Goal: Task Accomplishment & Management: Complete application form

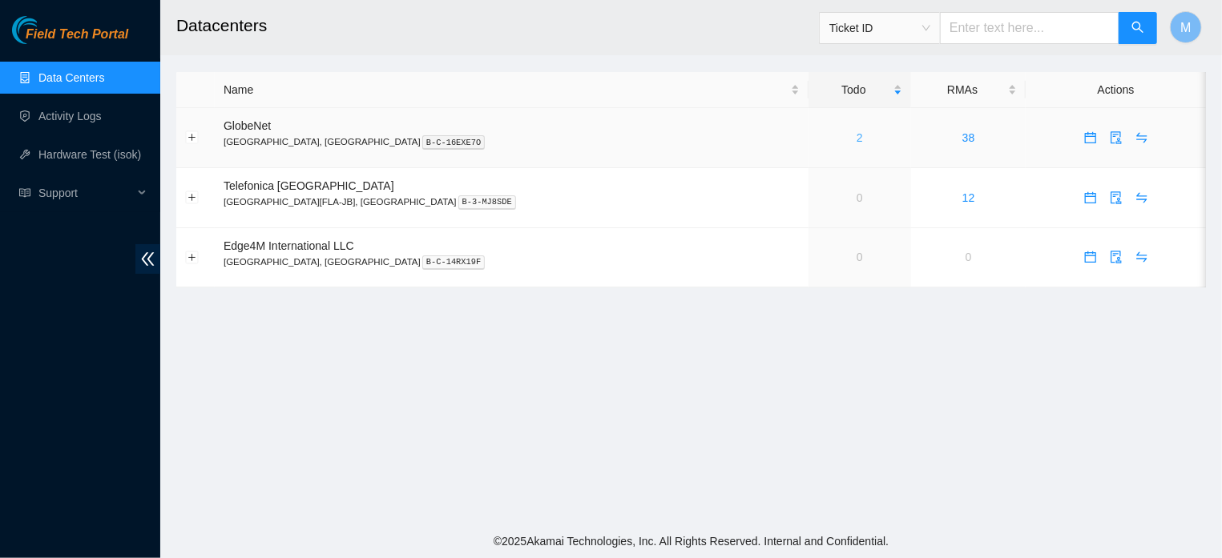
click at [856, 132] on link "2" at bounding box center [859, 137] width 6 height 13
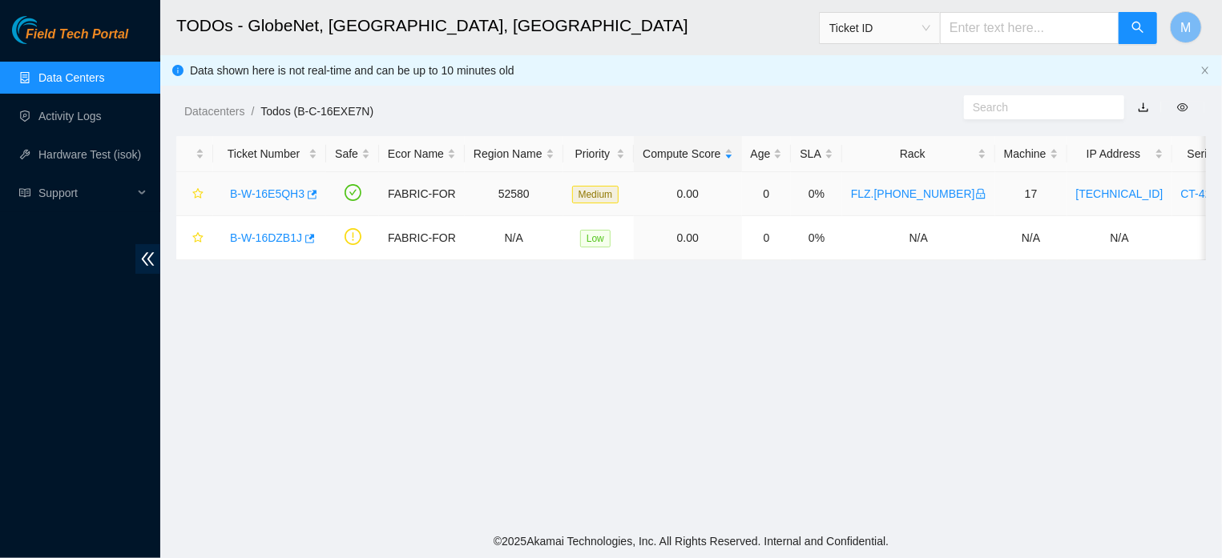
click at [236, 196] on link "B-W-16E5QH3" at bounding box center [267, 193] width 75 height 13
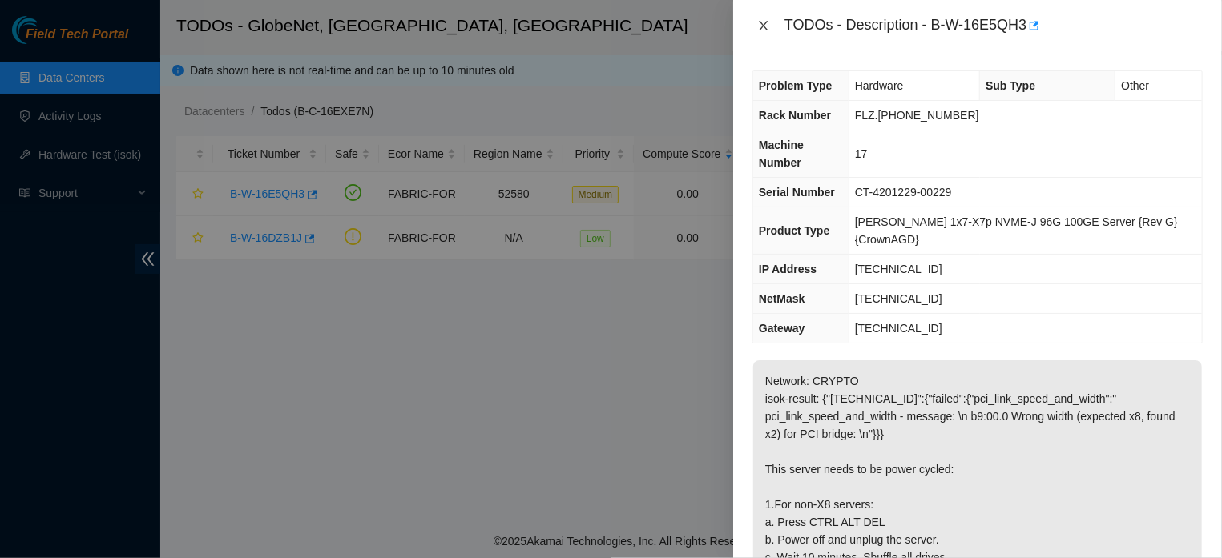
click at [764, 26] on icon "close" at bounding box center [763, 25] width 13 height 13
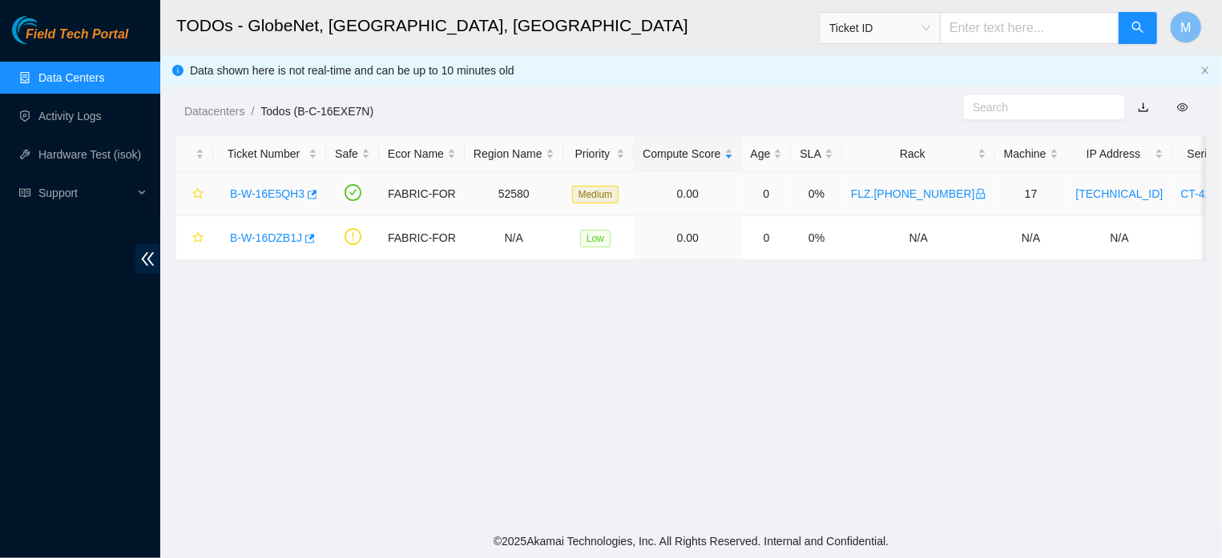
click at [244, 193] on link "B-W-16E5QH3" at bounding box center [267, 193] width 75 height 13
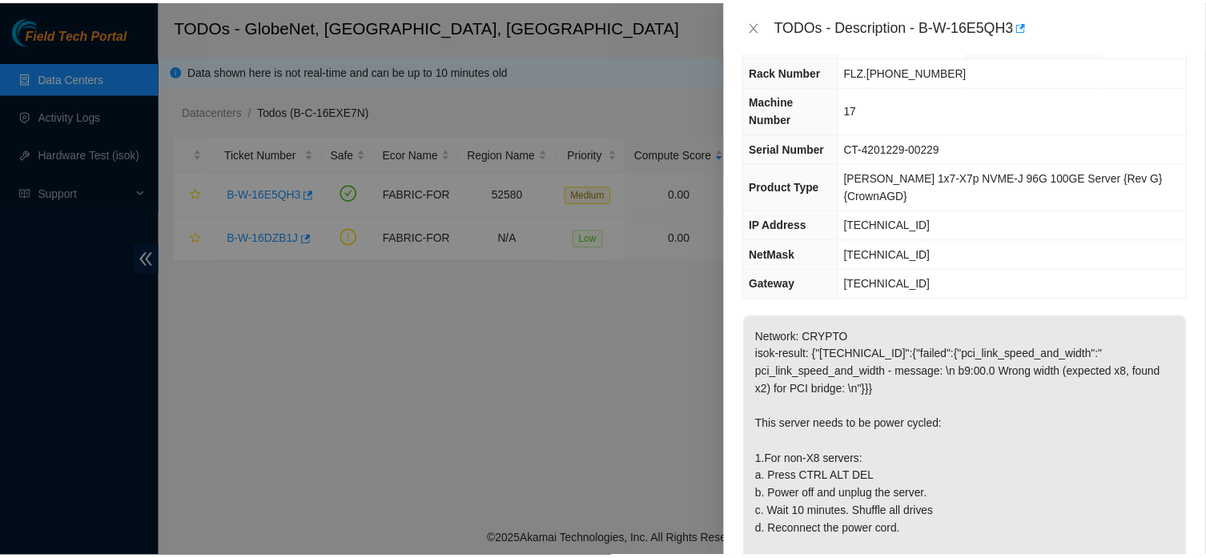
scroll to position [42, 0]
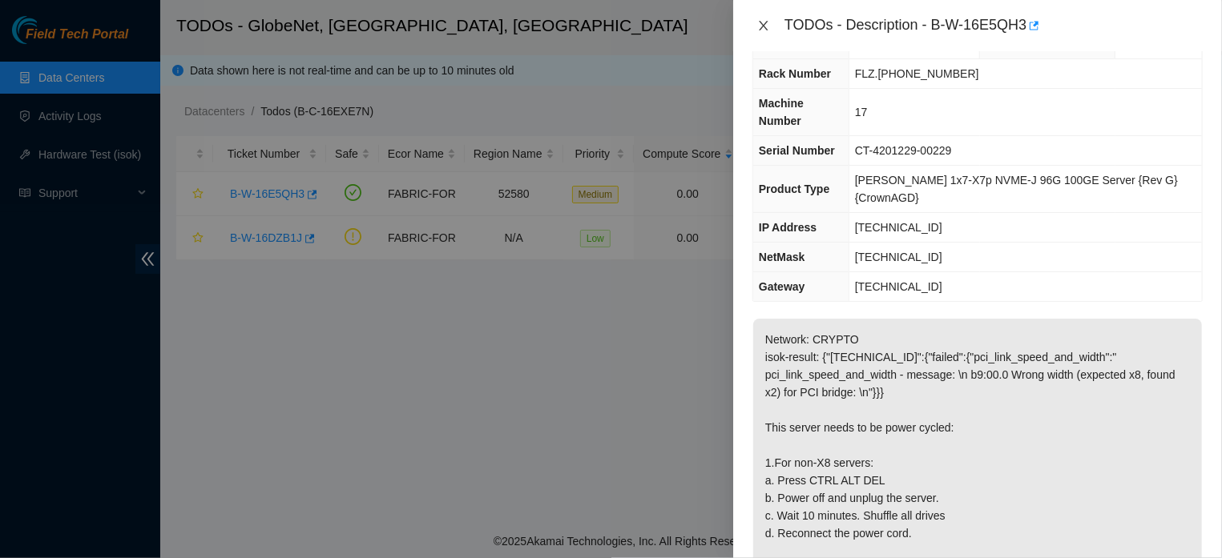
click at [759, 24] on icon "close" at bounding box center [763, 25] width 13 height 13
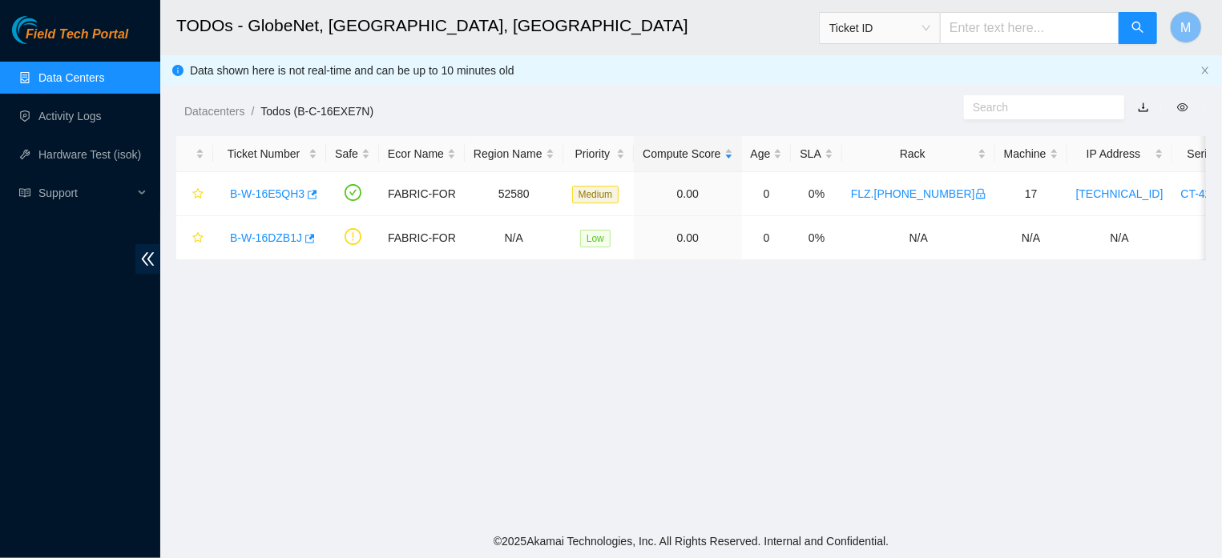
click at [72, 78] on link "Data Centers" at bounding box center [71, 77] width 66 height 13
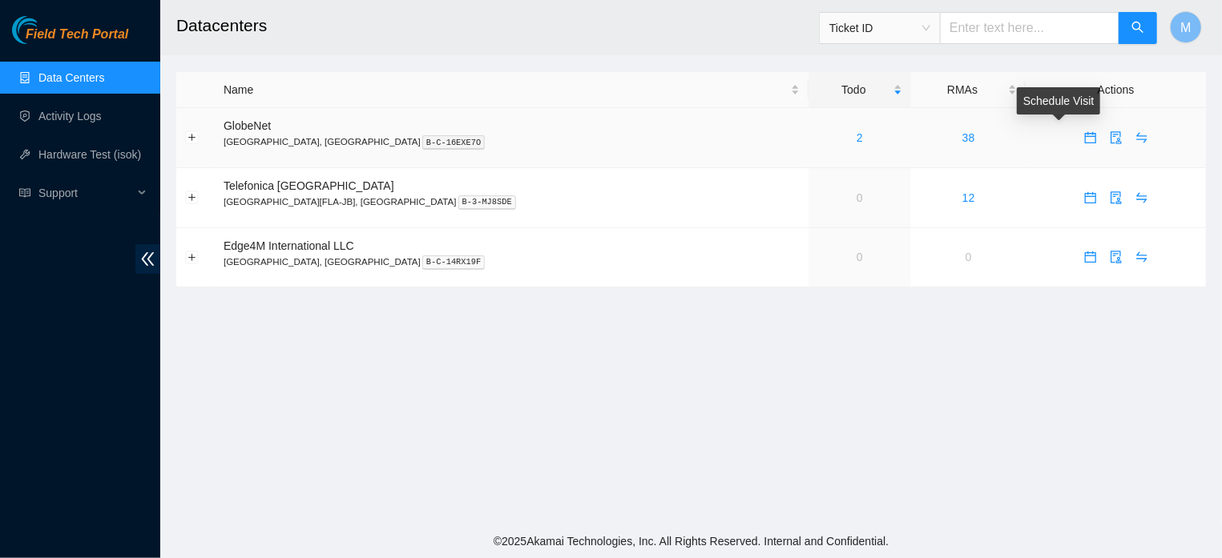
click at [1085, 135] on icon "calendar" at bounding box center [1090, 135] width 10 height 2
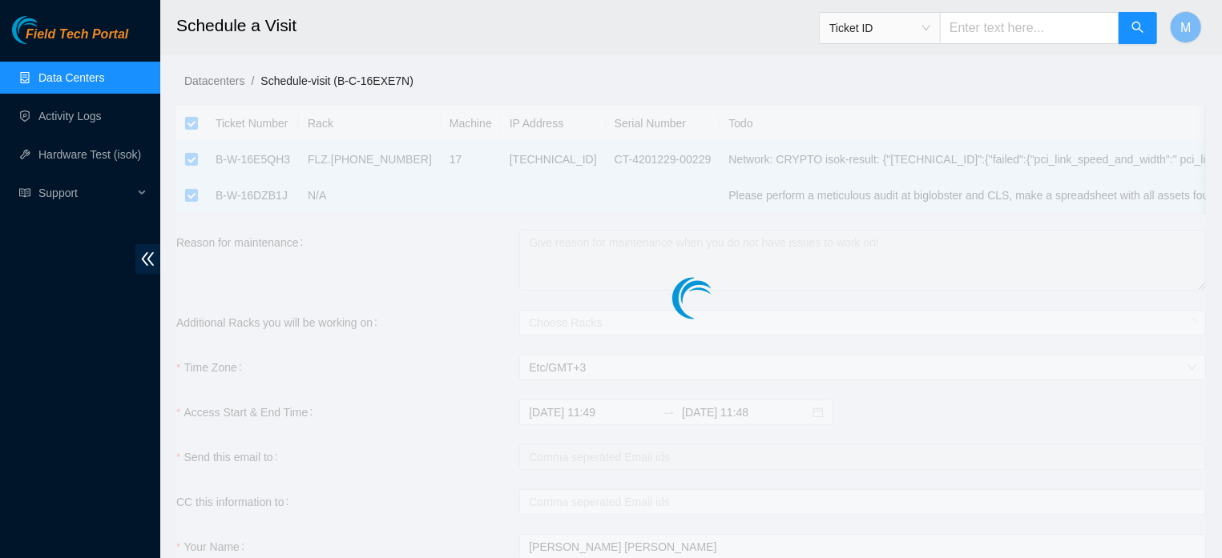
checkbox input "true"
type input "[DATE] 11:49"
type input "[DATE] 11:48"
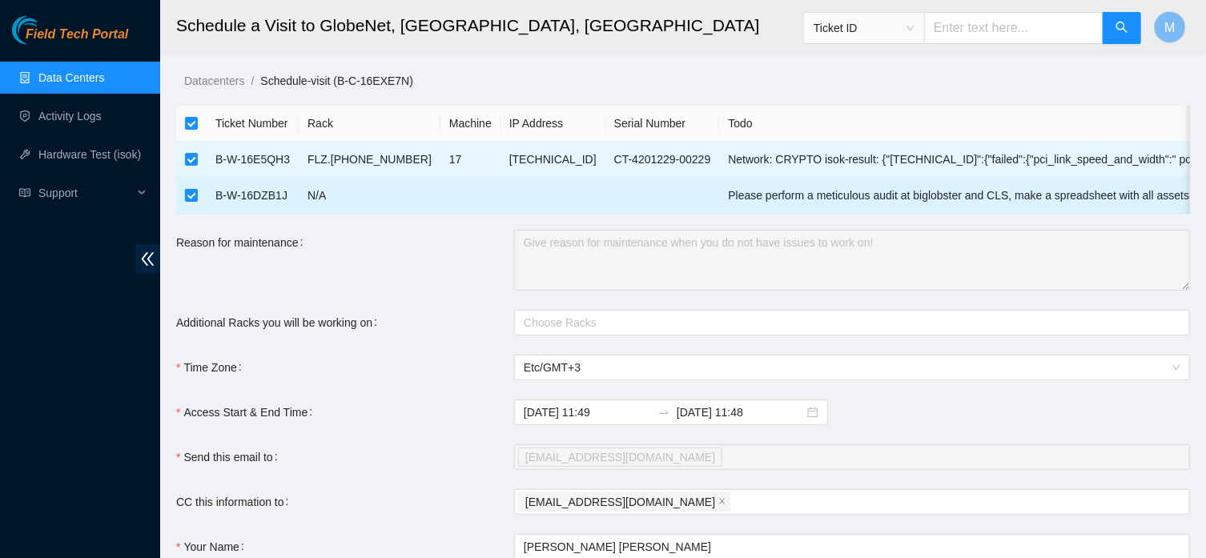
click at [195, 199] on input "checkbox" at bounding box center [191, 195] width 13 height 13
checkbox input "false"
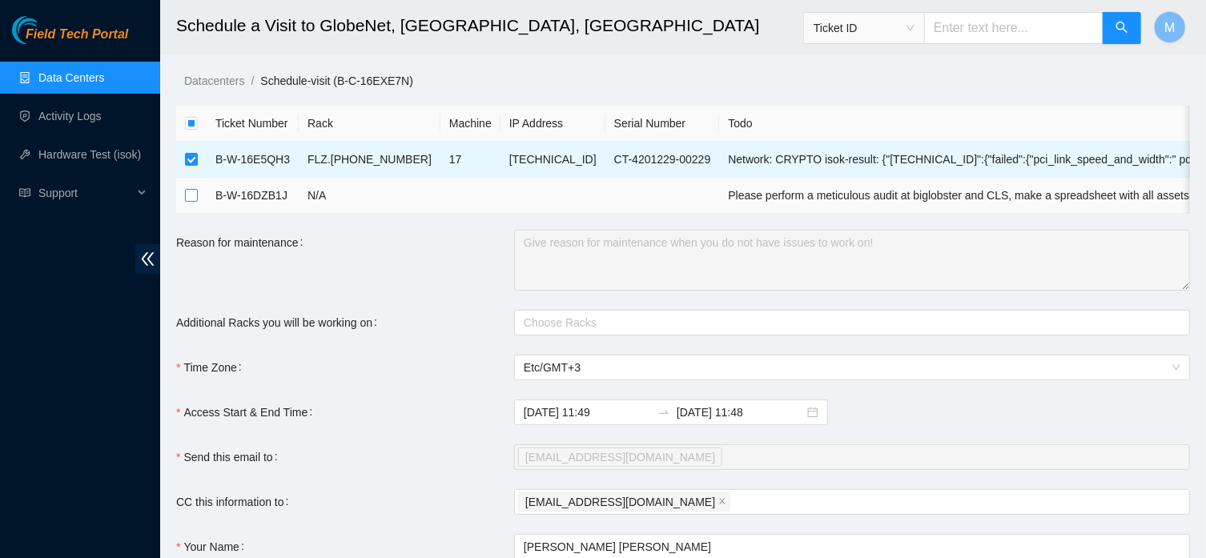
checkbox input "false"
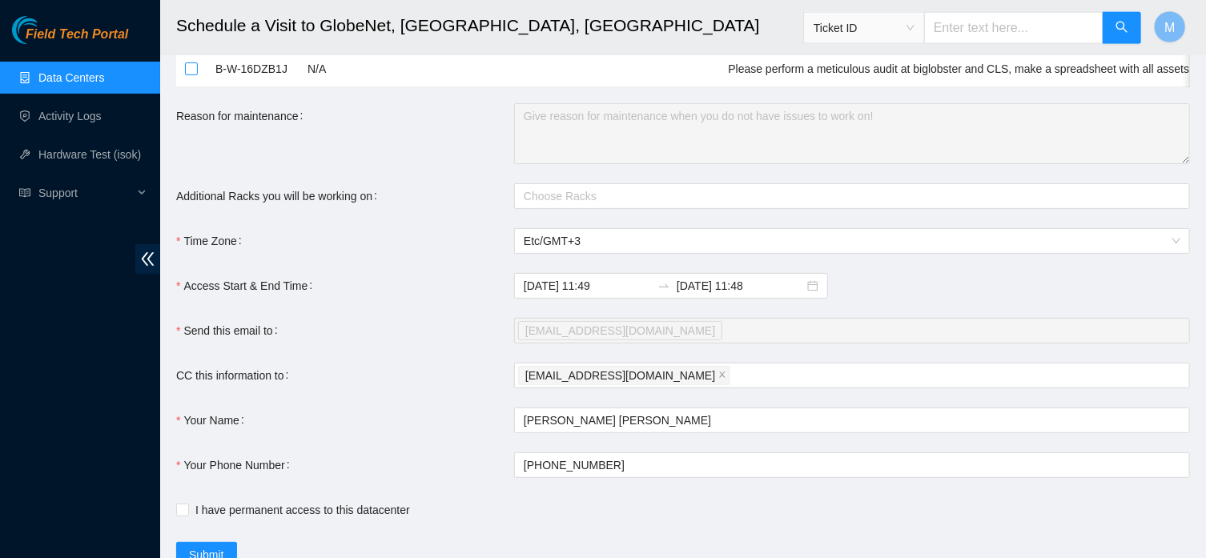
scroll to position [129, 0]
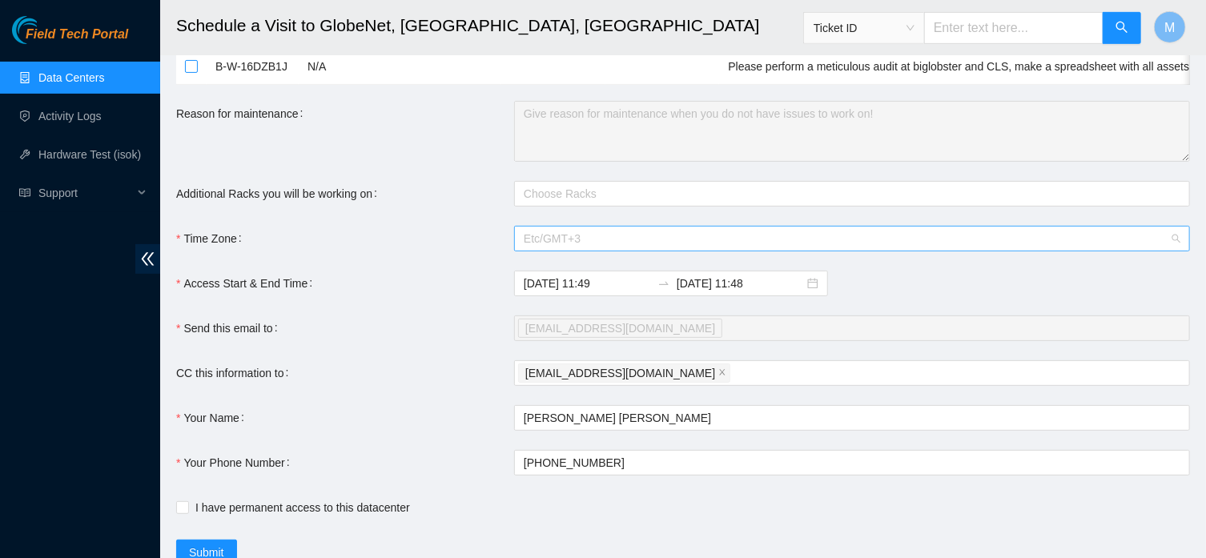
click at [667, 251] on span "Etc/GMT+3" at bounding box center [852, 239] width 657 height 24
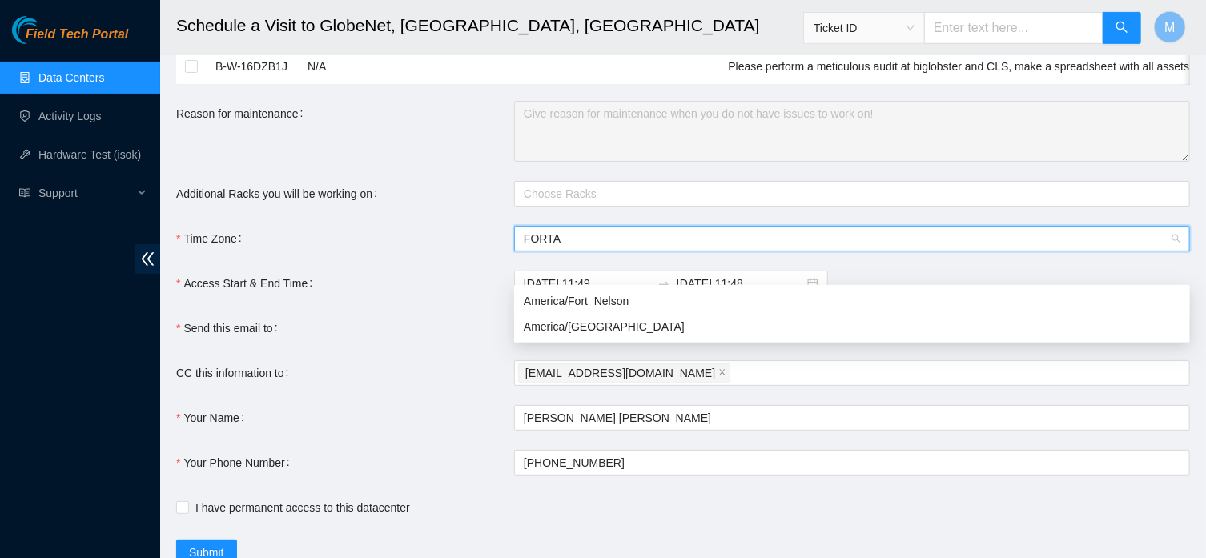
scroll to position [0, 0]
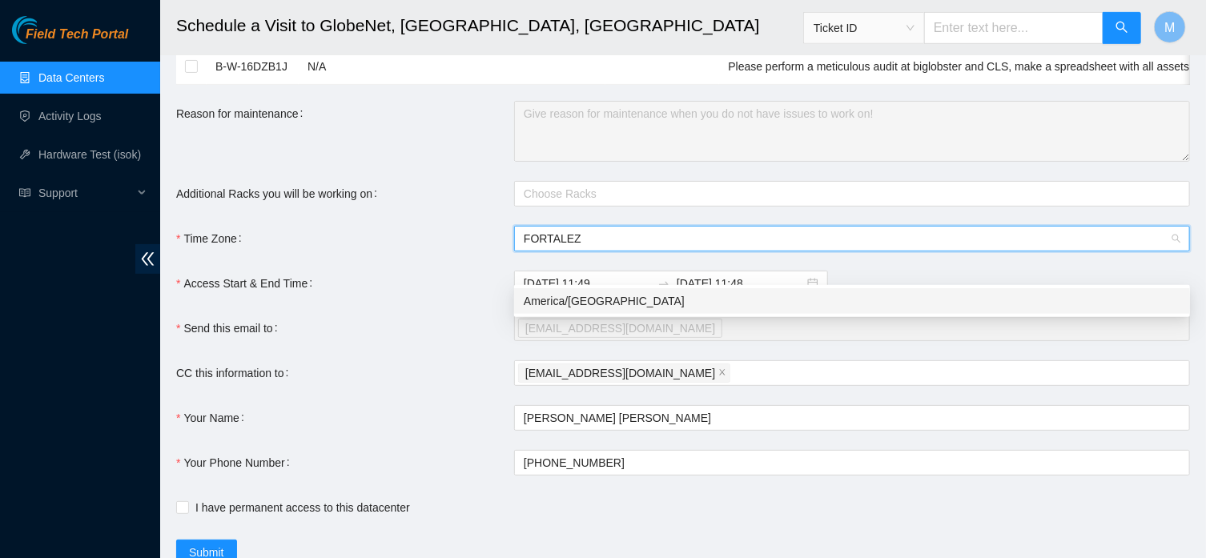
type input "[GEOGRAPHIC_DATA]"
click at [642, 300] on div "America/[GEOGRAPHIC_DATA]" at bounding box center [852, 301] width 657 height 18
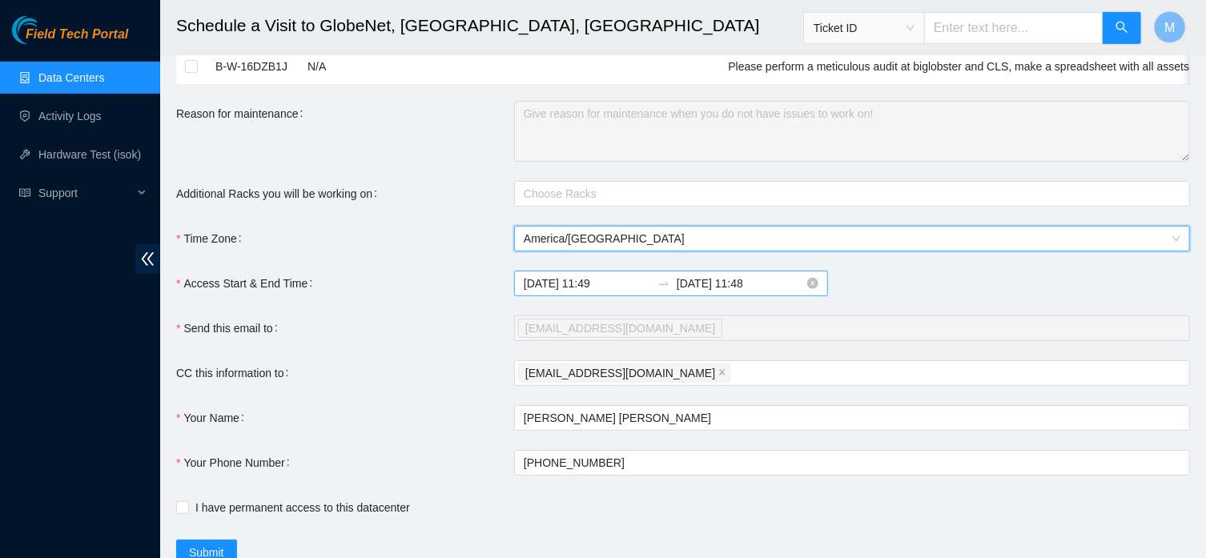
click at [591, 292] on input "[DATE] 11:49" at bounding box center [587, 284] width 127 height 18
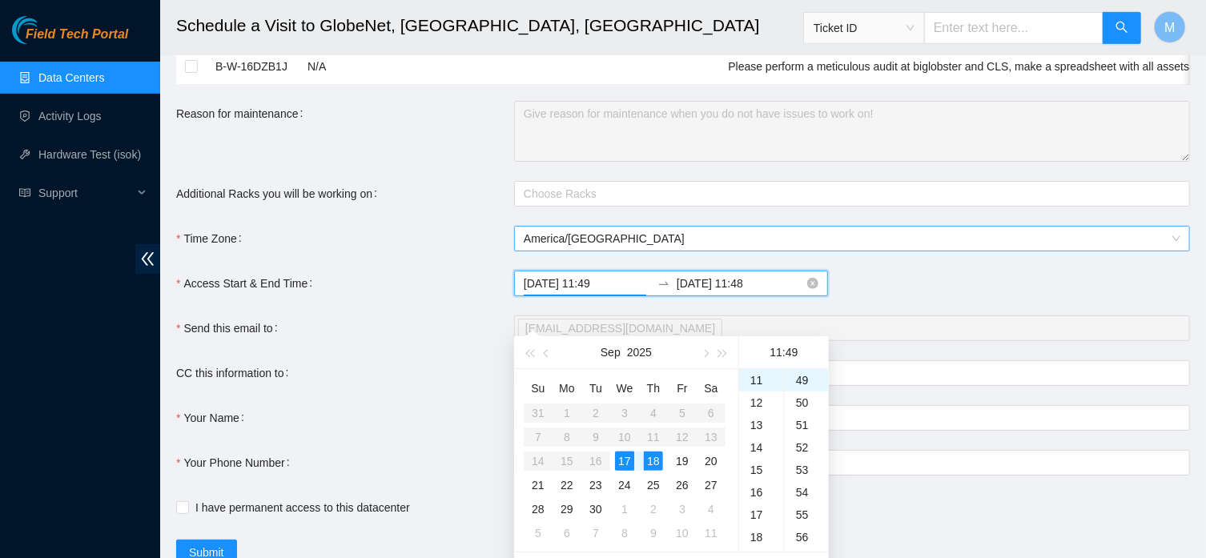
scroll to position [1099, 0]
click at [627, 457] on div "17" at bounding box center [624, 461] width 19 height 19
click at [613, 292] on input "[DATE] 11:49" at bounding box center [587, 284] width 127 height 18
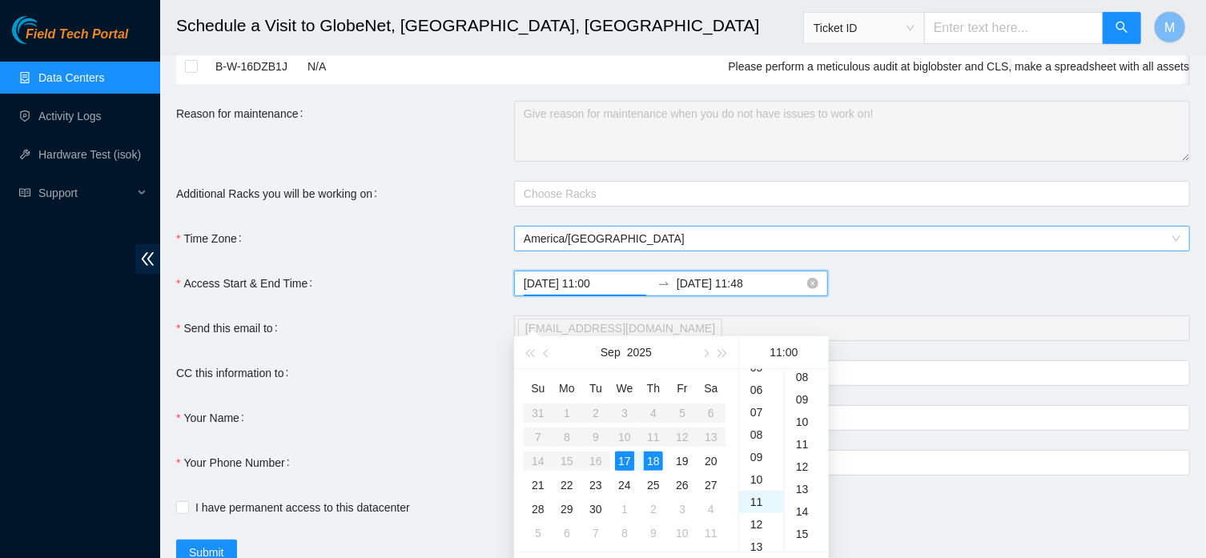
scroll to position [0, 0]
type input "[DATE] 11:00"
click at [703, 292] on input "[DATE] 11:48" at bounding box center [740, 284] width 127 height 18
click at [743, 292] on input "[DATE] 11:48" at bounding box center [740, 284] width 127 height 18
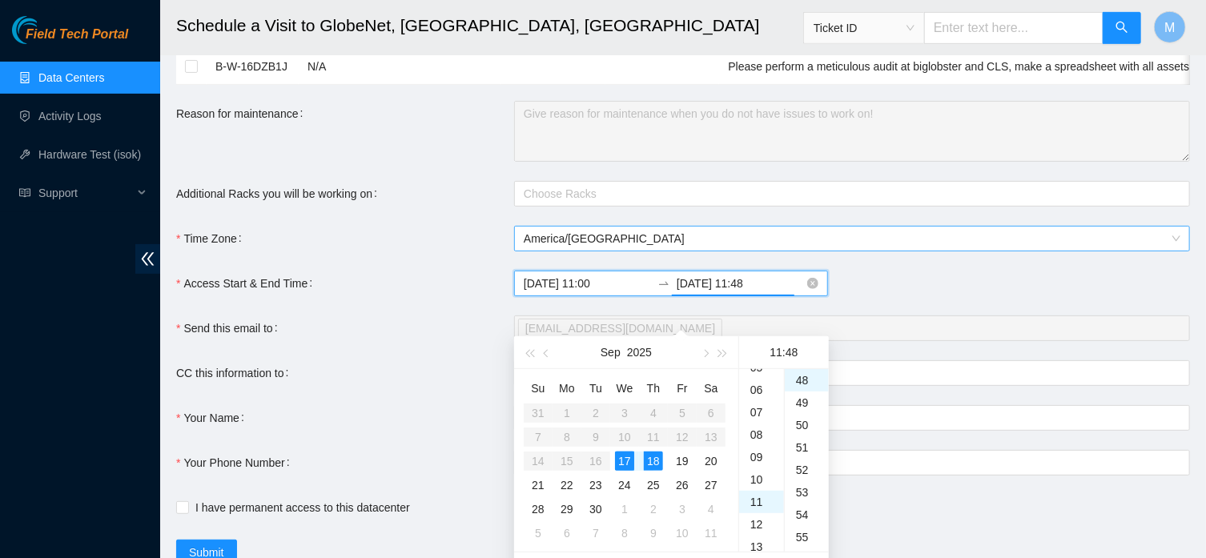
click at [730, 292] on input "[DATE] 11:48" at bounding box center [740, 284] width 127 height 18
click at [766, 292] on input "[DATE] 11:48" at bounding box center [740, 284] width 127 height 18
type input "[DATE] 15:00"
type input "[DATE] 11:49"
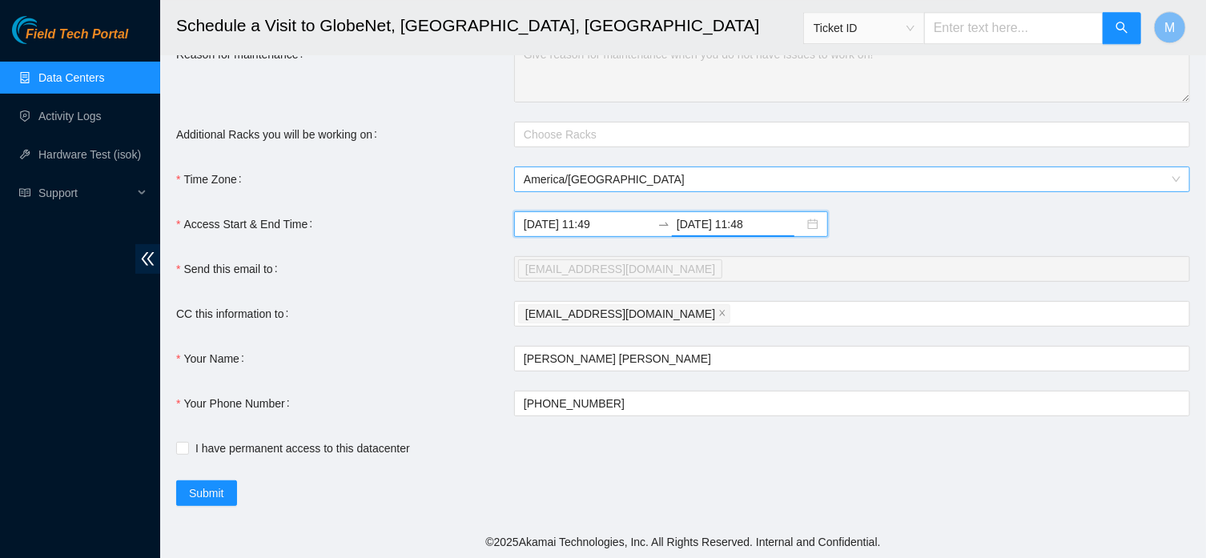
scroll to position [336, 0]
click at [743, 233] on input "[DATE] 11:48" at bounding box center [740, 224] width 127 height 18
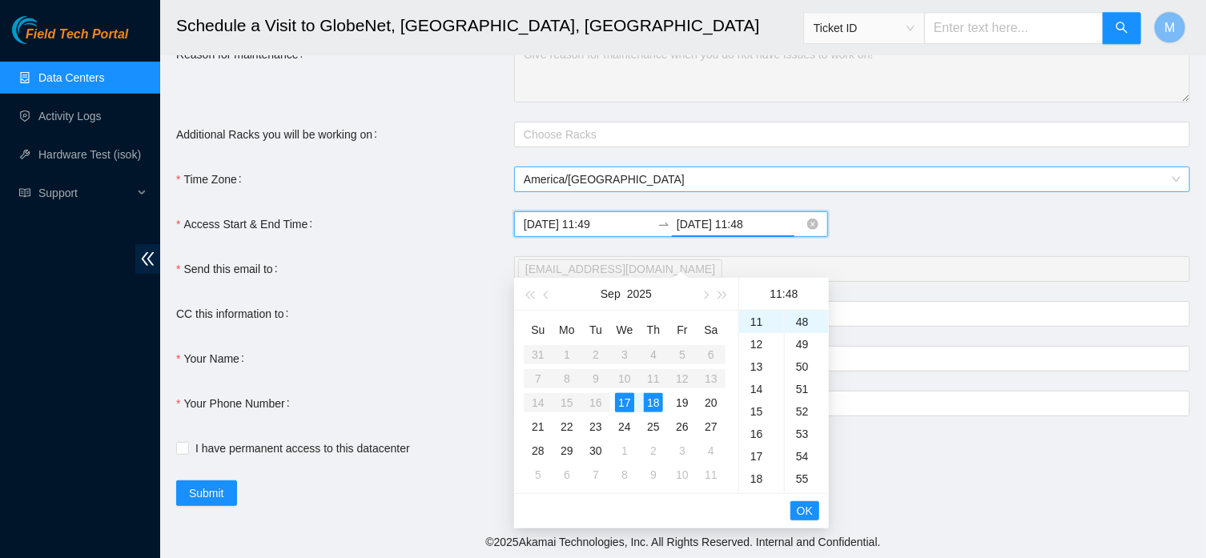
scroll to position [1077, 0]
type input "[DATE] 11:48"
click at [626, 400] on div "17" at bounding box center [624, 402] width 19 height 19
click at [615, 233] on input "[DATE] 11:49" at bounding box center [587, 224] width 127 height 18
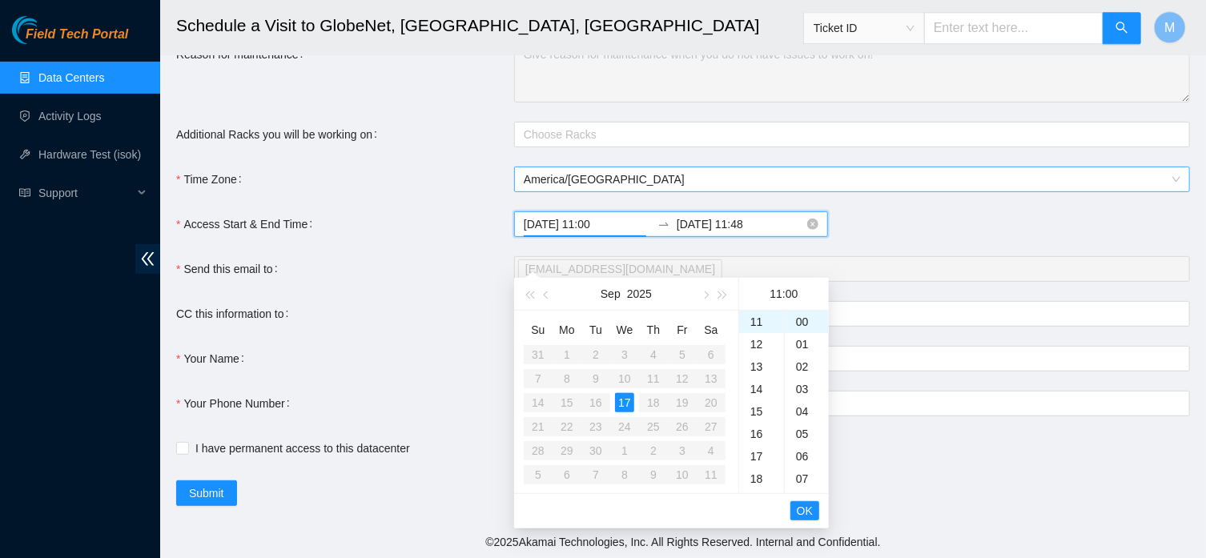
type input "[DATE] 11:00"
click at [766, 233] on input "[DATE] 11:48" at bounding box center [740, 224] width 127 height 18
click at [805, 514] on span "OK" at bounding box center [805, 511] width 16 height 18
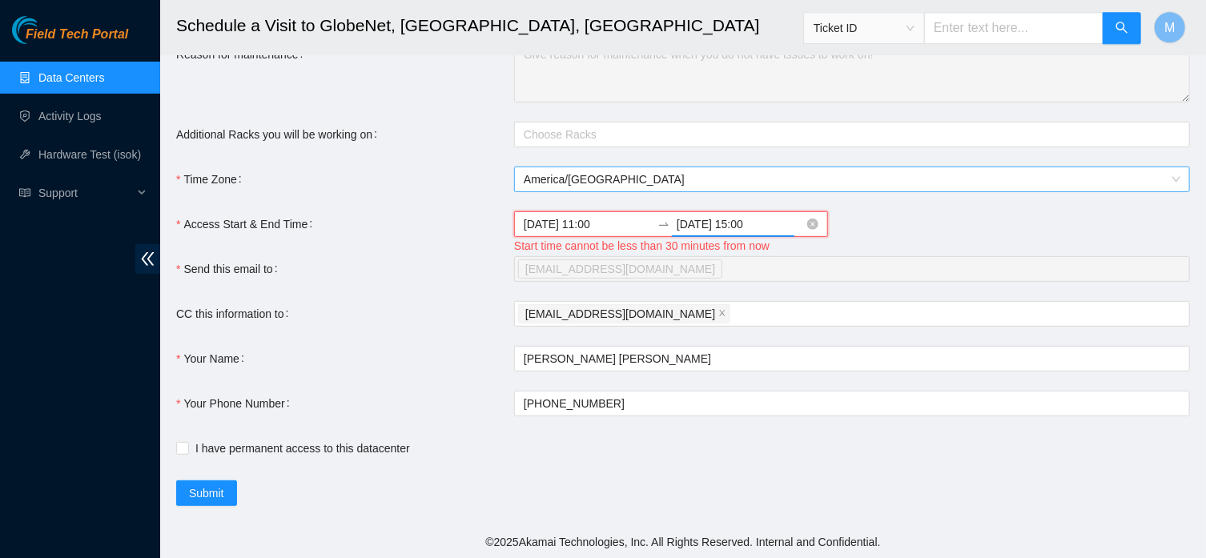
type input "[DATE] 15:00"
click at [596, 233] on input "[DATE] 11:00" at bounding box center [587, 224] width 127 height 18
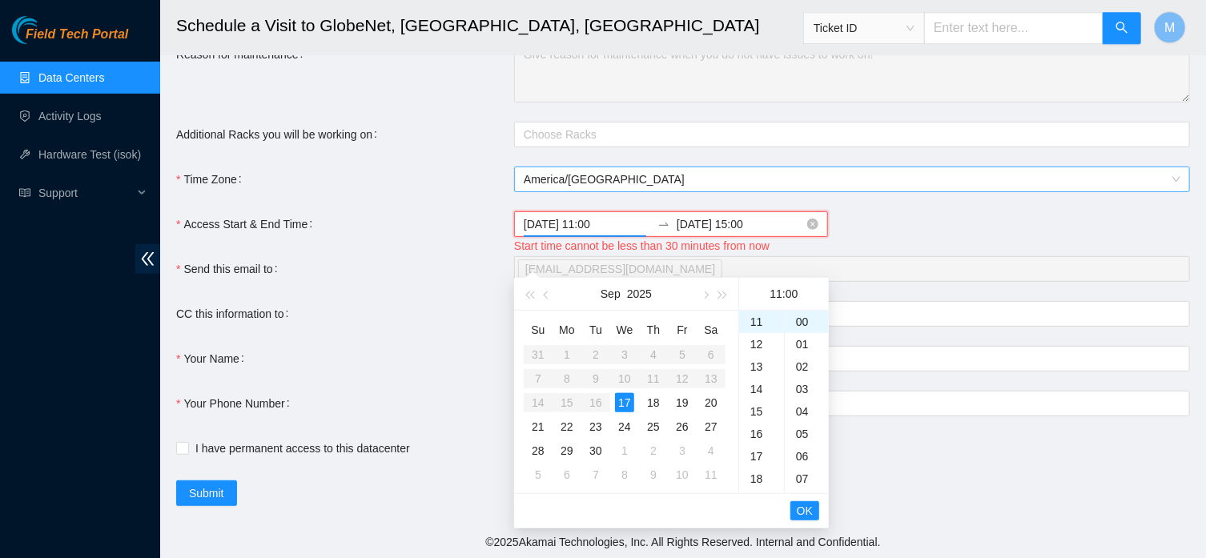
scroll to position [247, 0]
type input "[DATE] 12:00"
click at [85, 84] on link "Data Centers" at bounding box center [71, 77] width 66 height 13
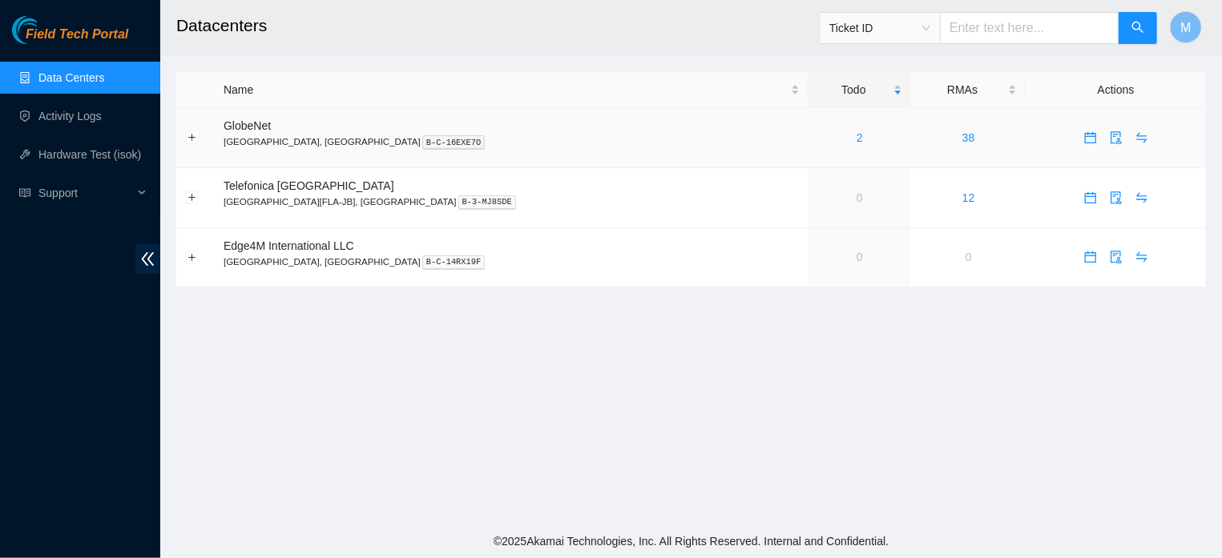
click at [817, 137] on div "2" at bounding box center [859, 138] width 85 height 18
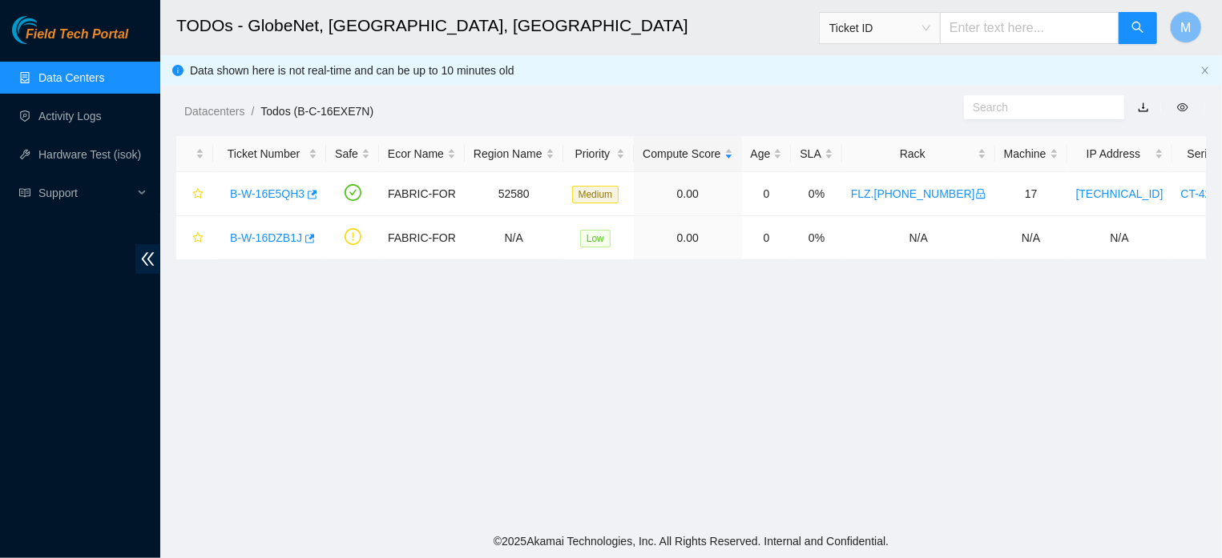
click at [732, 145] on div "Compute Score" at bounding box center [687, 154] width 90 height 18
click at [266, 200] on link "B-W-16E5QH3" at bounding box center [267, 193] width 75 height 13
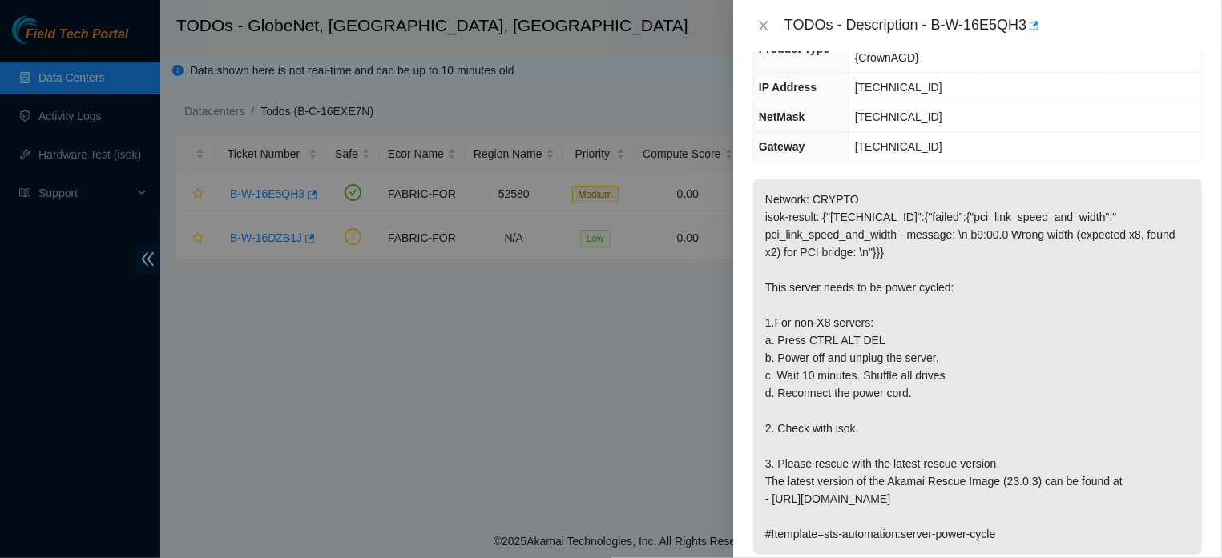
scroll to position [183, 0]
click at [760, 25] on icon "close" at bounding box center [763, 25] width 13 height 13
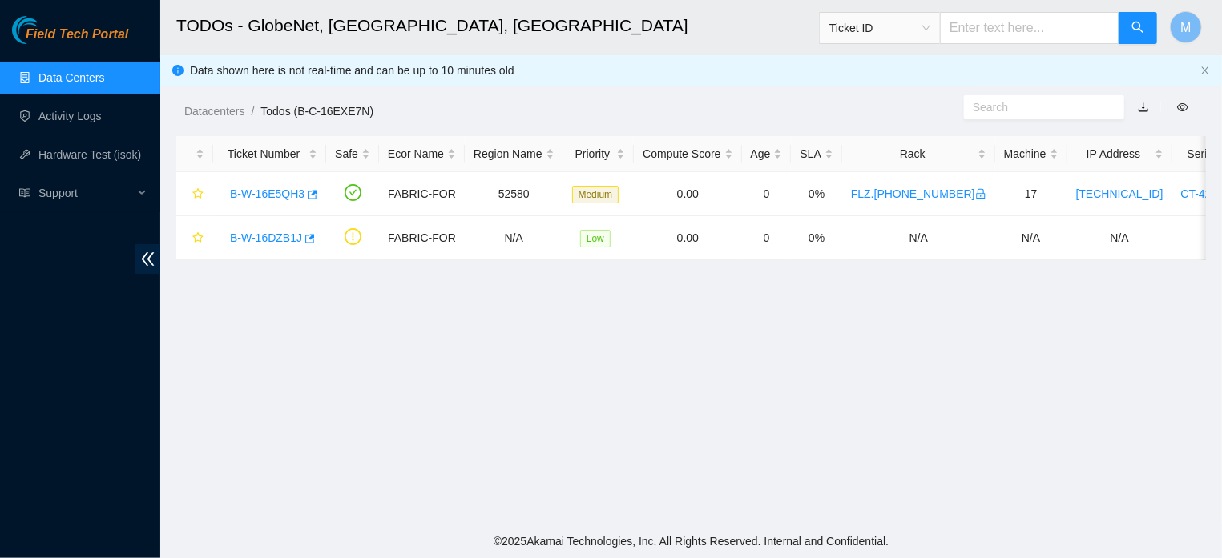
scroll to position [228, 0]
